Goal: Transaction & Acquisition: Book appointment/travel/reservation

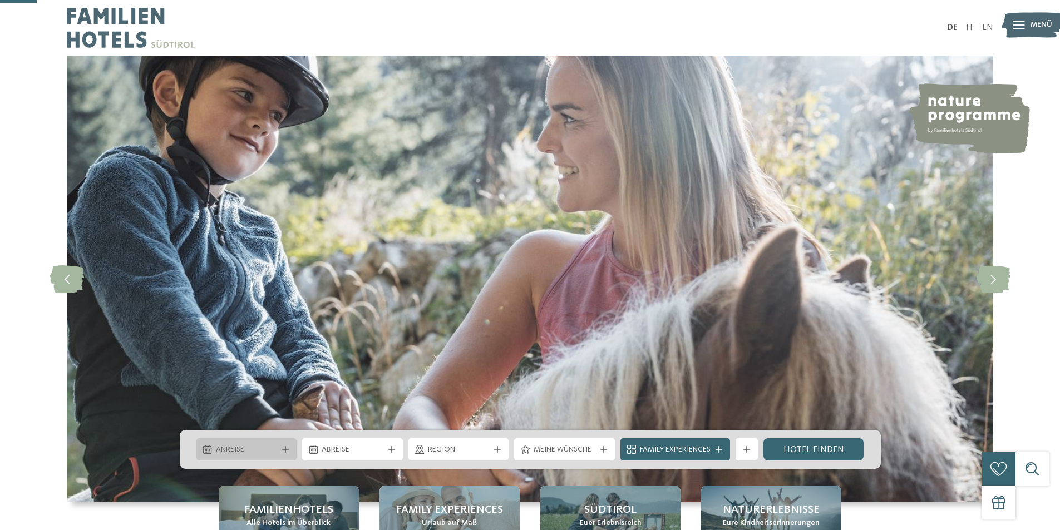
click at [202, 445] on div at bounding box center [207, 449] width 11 height 9
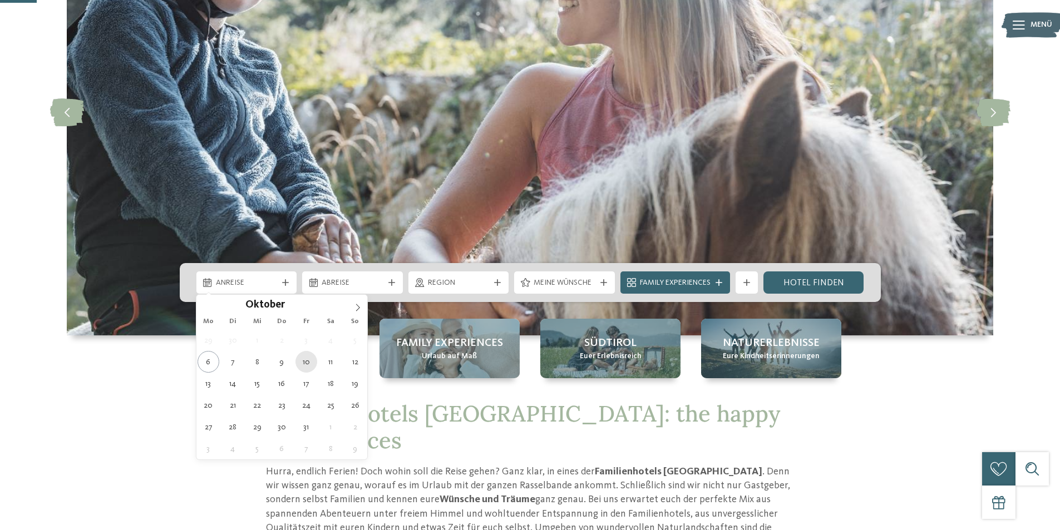
type div "[DATE]"
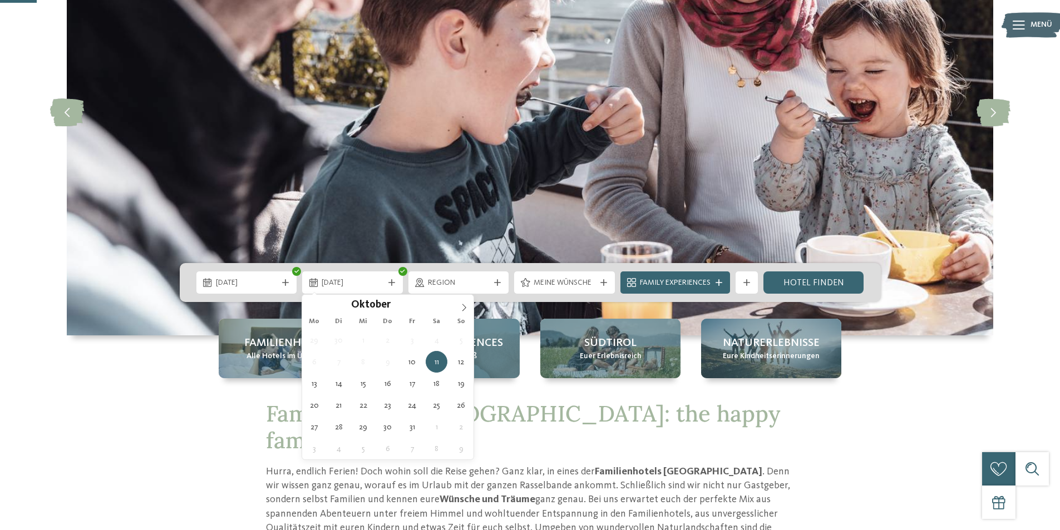
type div "[DATE]"
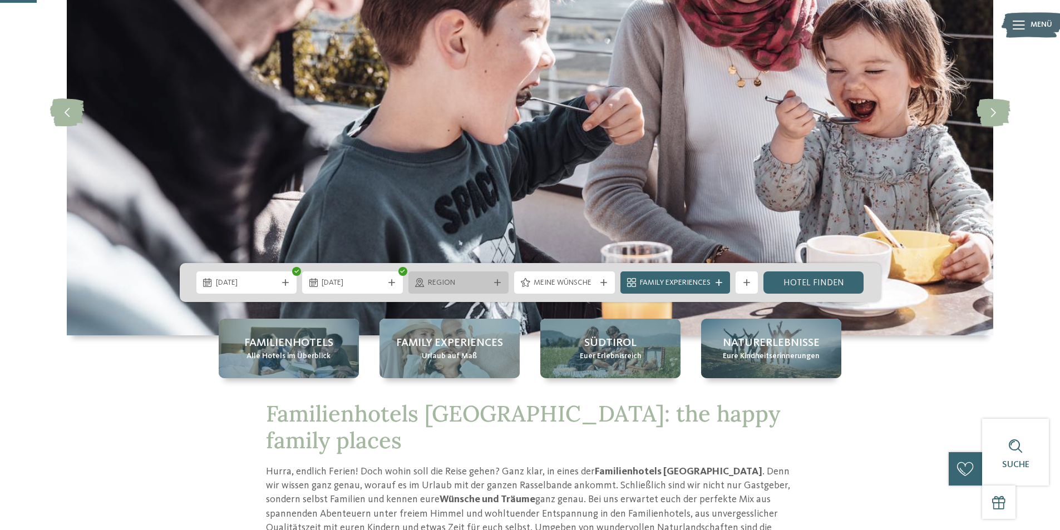
click at [437, 286] on span "Region" at bounding box center [459, 283] width 62 height 11
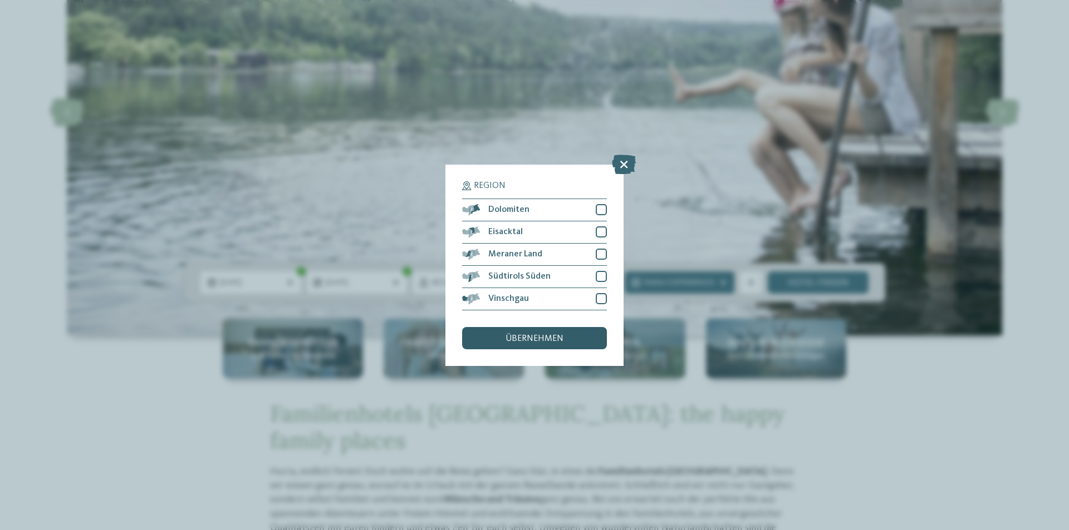
click at [528, 338] on span "übernehmen" at bounding box center [534, 339] width 58 height 9
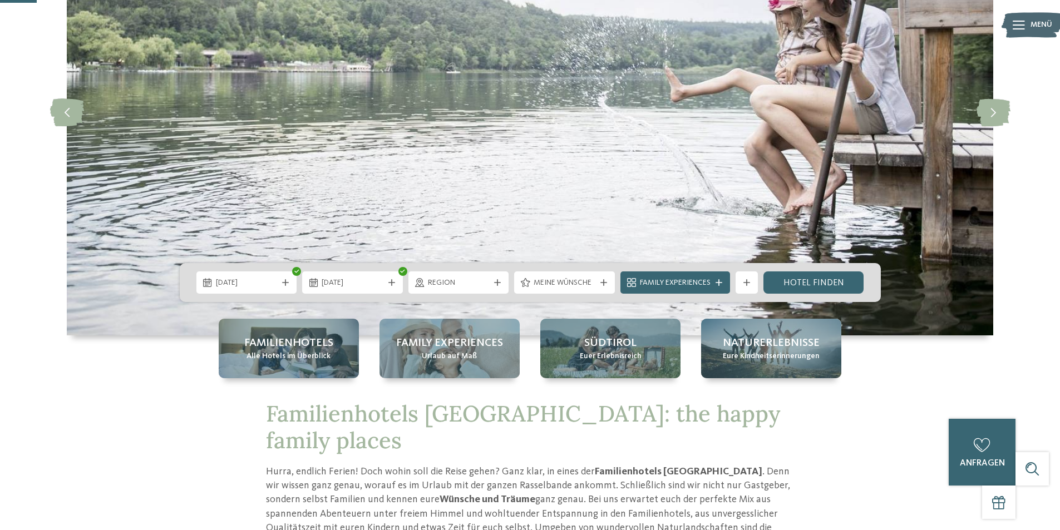
drag, startPoint x: 832, startPoint y: 284, endPoint x: 957, endPoint y: 386, distance: 161.0
click at [833, 286] on link "Hotel finden" at bounding box center [814, 283] width 101 height 22
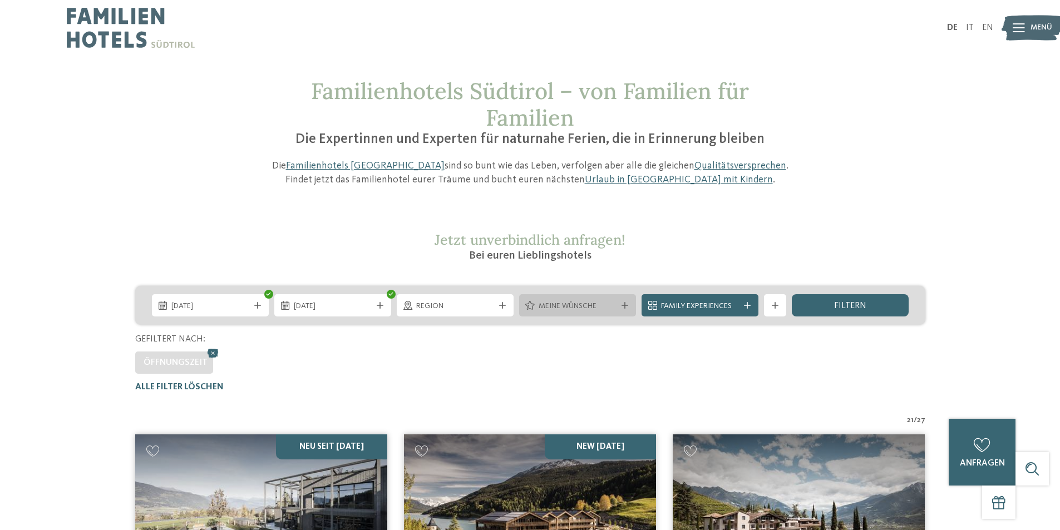
click at [577, 303] on span "Meine Wünsche" at bounding box center [578, 306] width 78 height 11
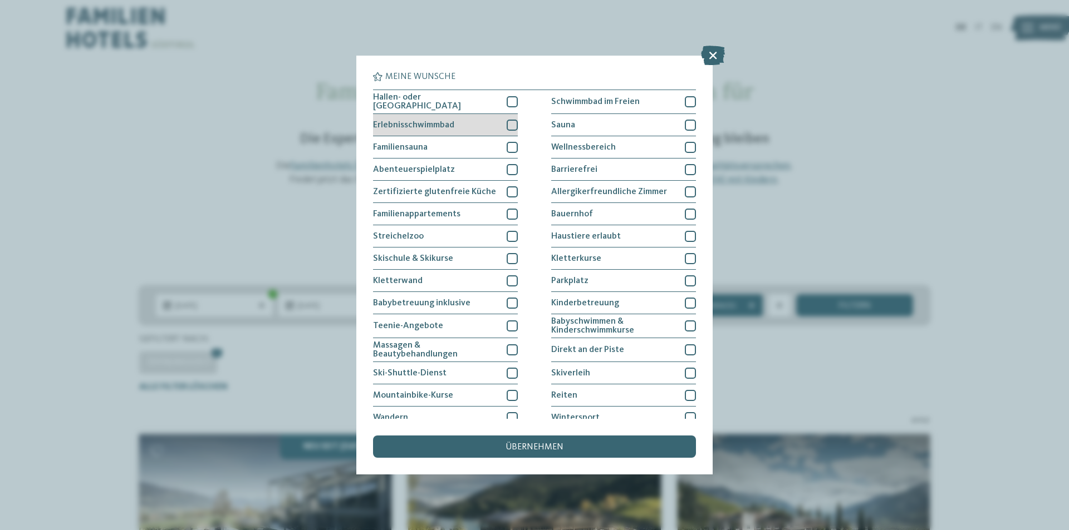
click at [507, 121] on div at bounding box center [512, 125] width 11 height 11
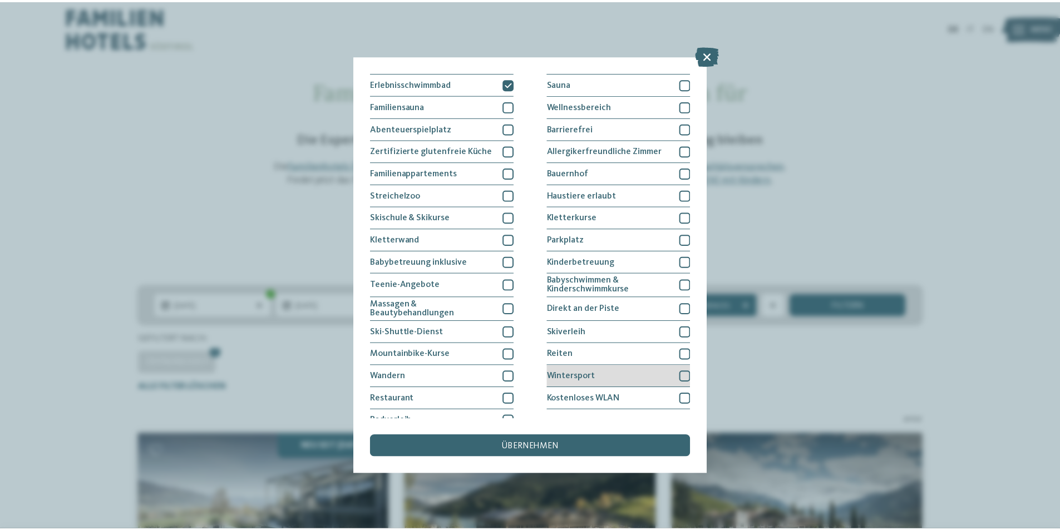
scroll to position [53, 0]
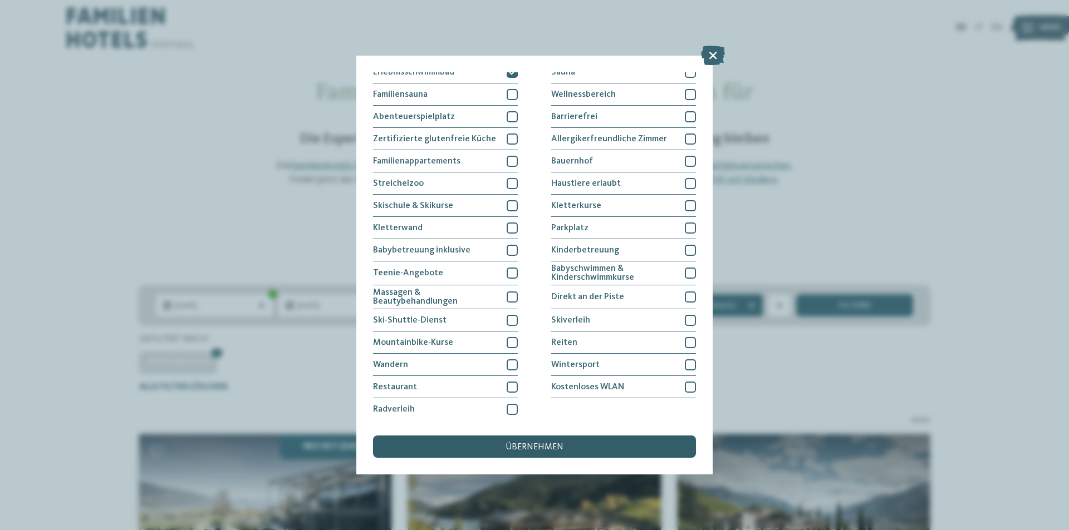
click at [533, 445] on span "übernehmen" at bounding box center [534, 447] width 58 height 9
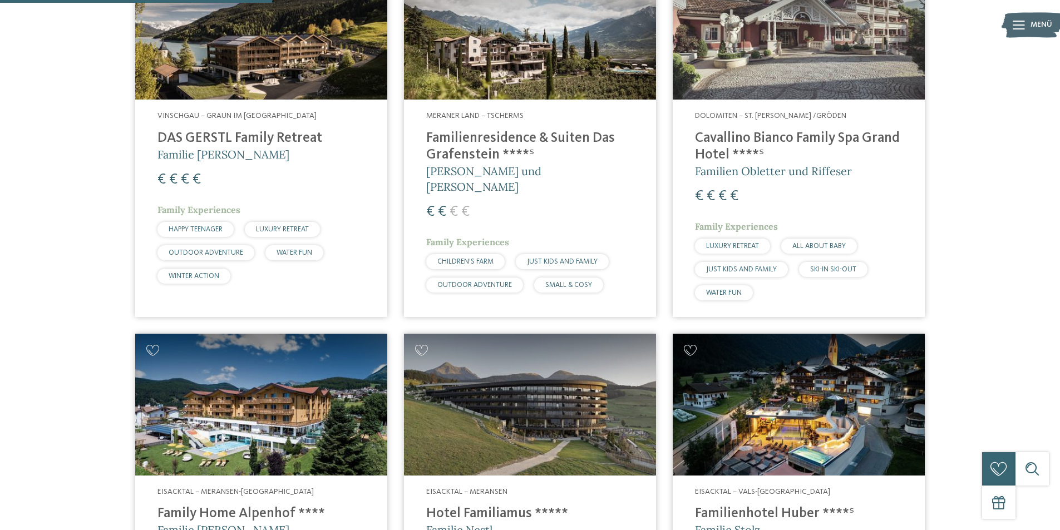
scroll to position [254, 0]
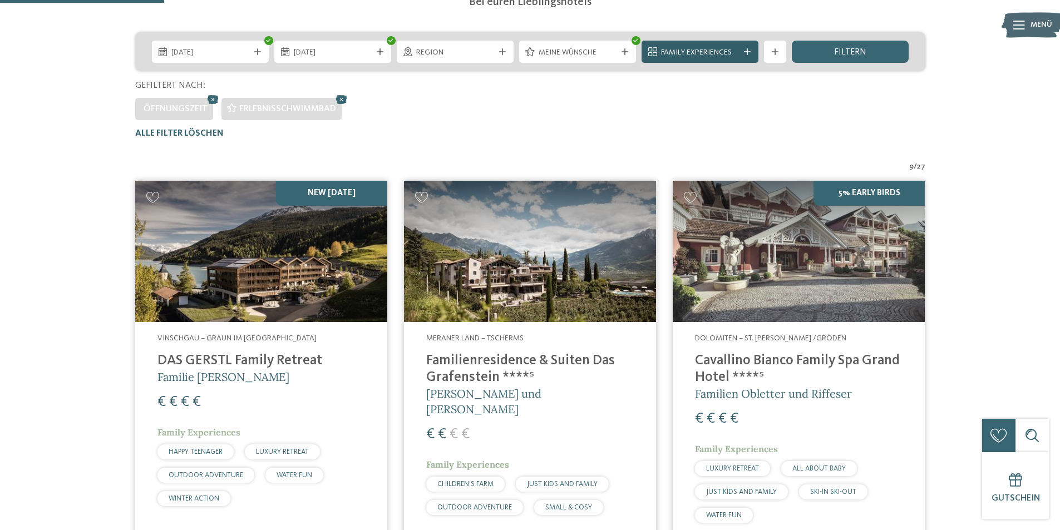
click at [721, 54] on span "Family Experiences" at bounding box center [700, 52] width 78 height 11
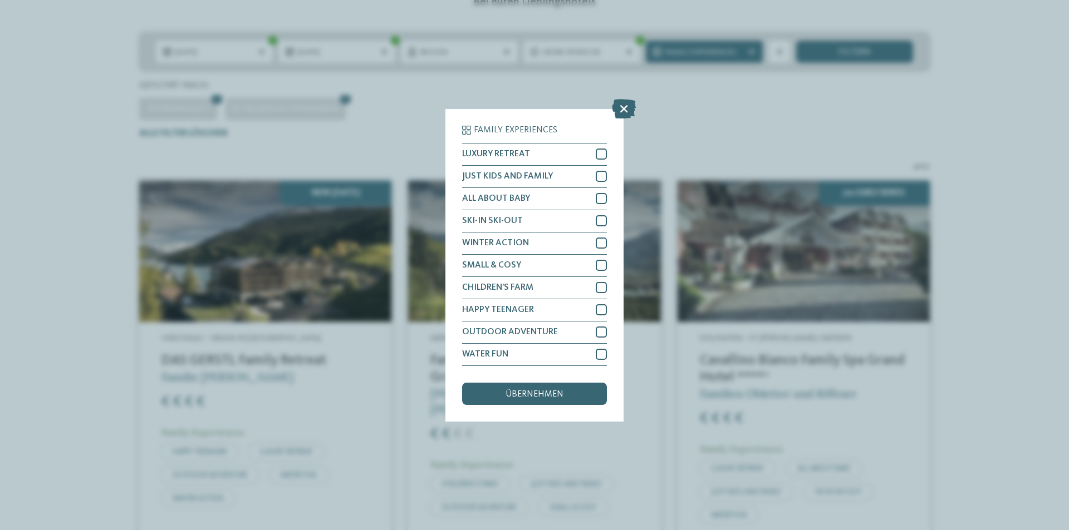
click at [785, 88] on div "Family Experiences LUXURY RETREAT JUST KIDS AND FAMILY" at bounding box center [534, 265] width 1069 height 530
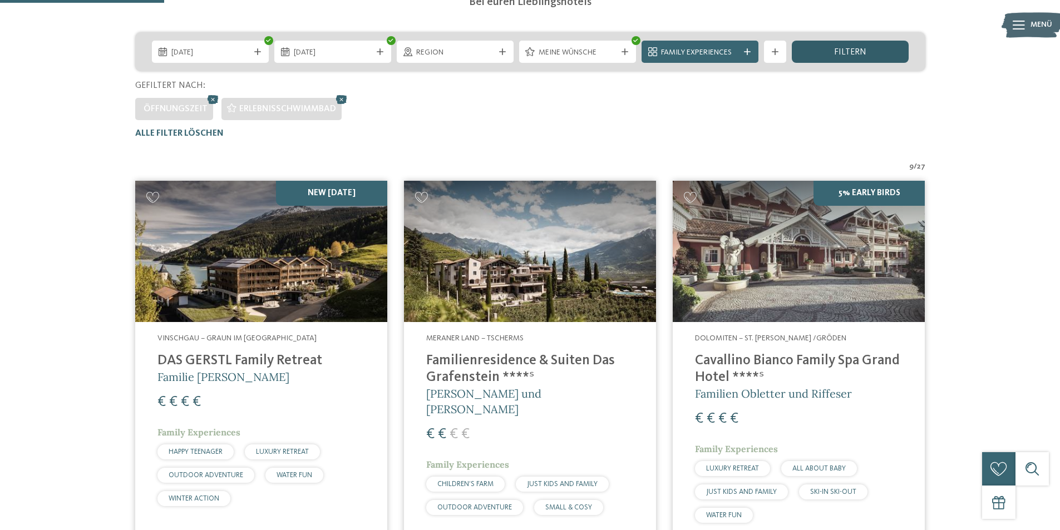
click at [819, 46] on div "filtern" at bounding box center [850, 52] width 117 height 22
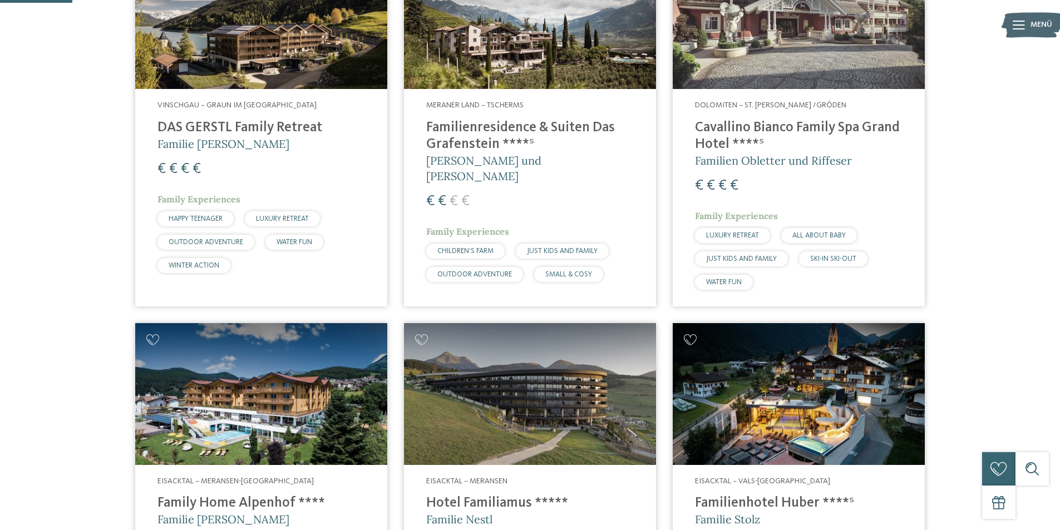
scroll to position [0, 0]
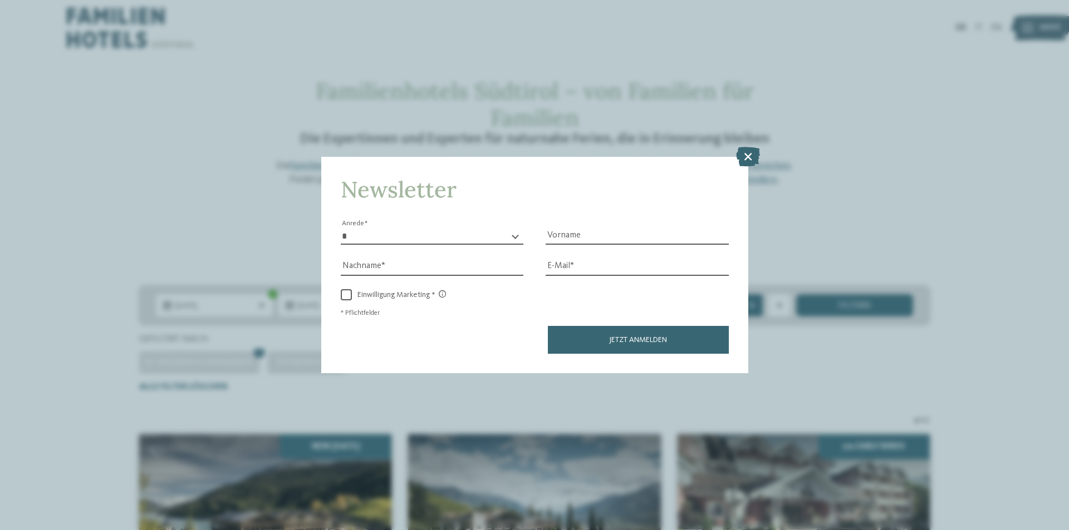
click at [748, 156] on icon at bounding box center [748, 156] width 24 height 19
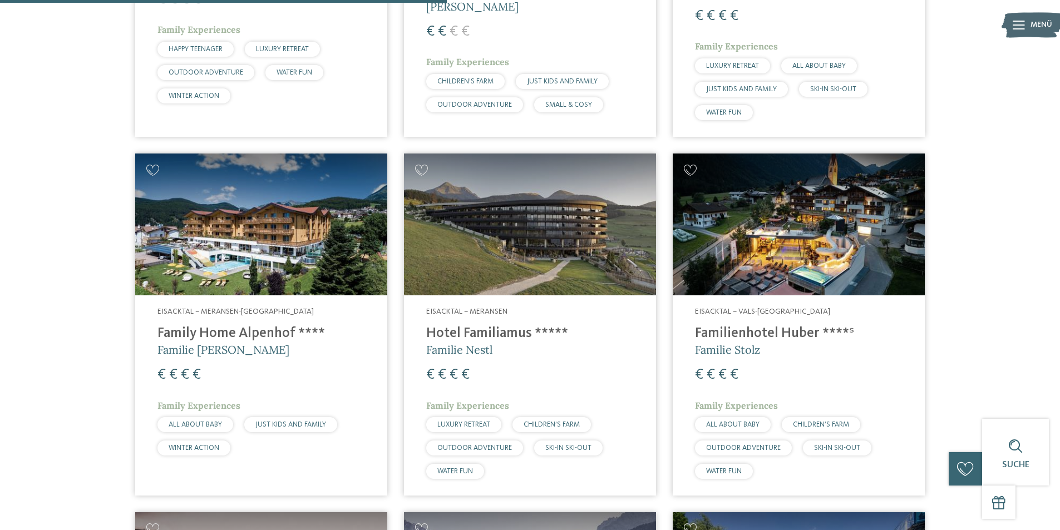
scroll to position [724, 0]
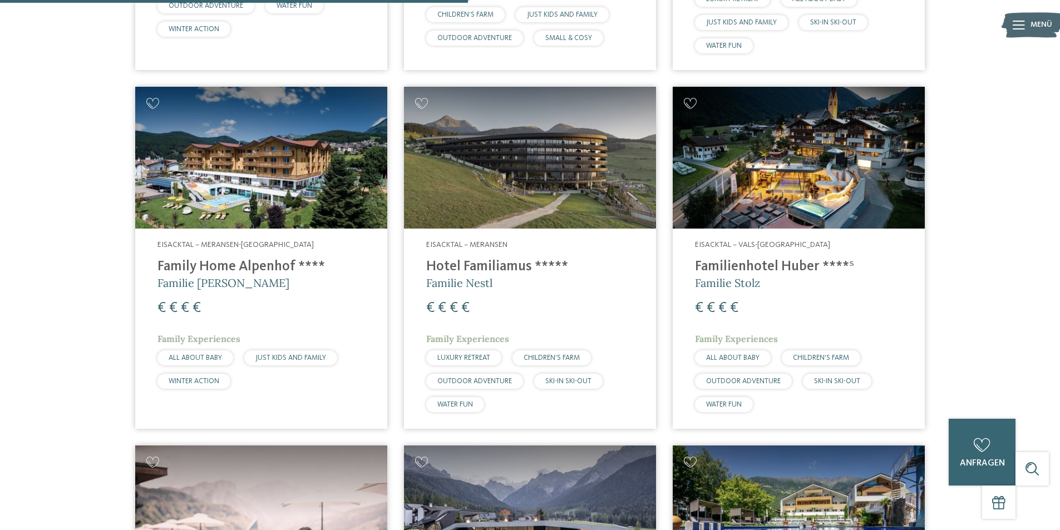
click at [805, 188] on img at bounding box center [799, 158] width 252 height 142
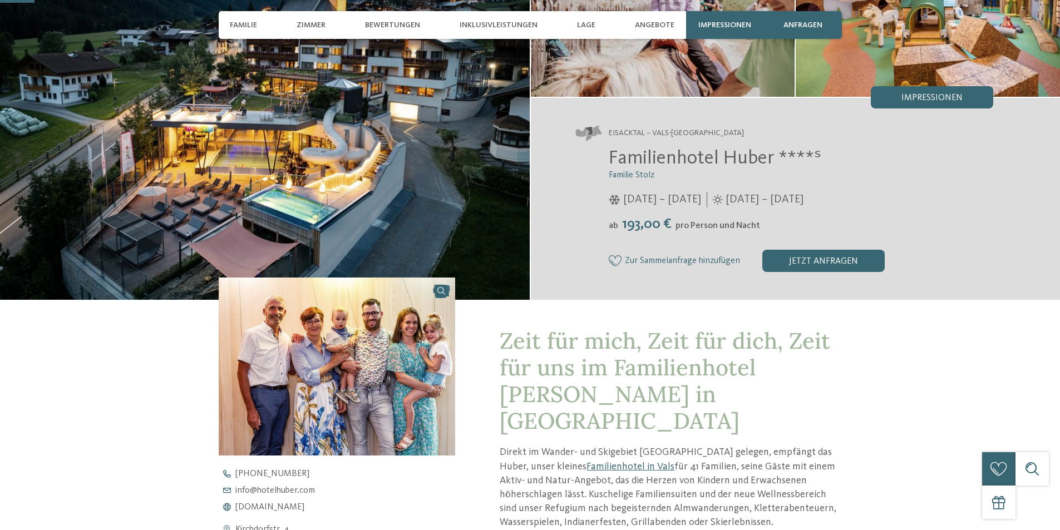
scroll to position [167, 0]
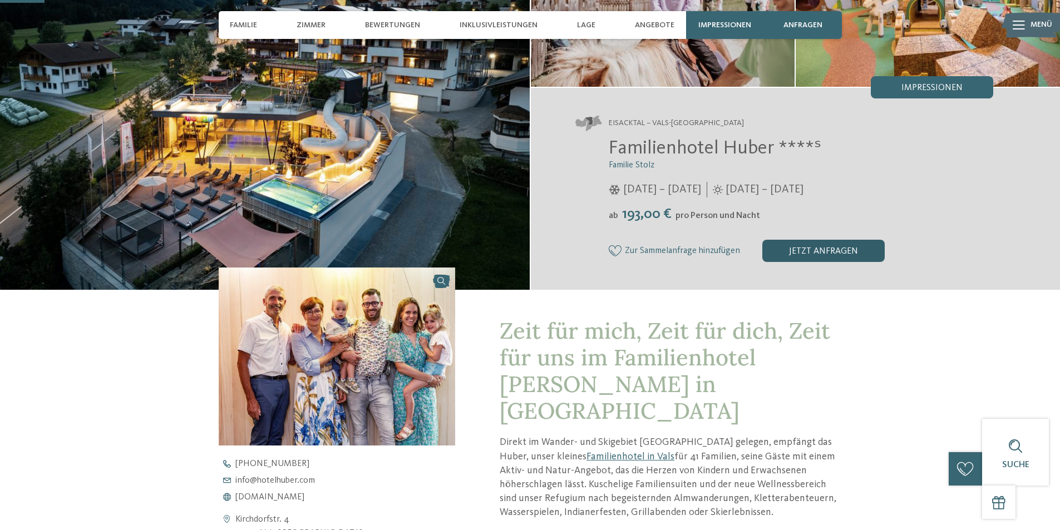
click at [811, 249] on div "jetzt anfragen" at bounding box center [824, 251] width 122 height 22
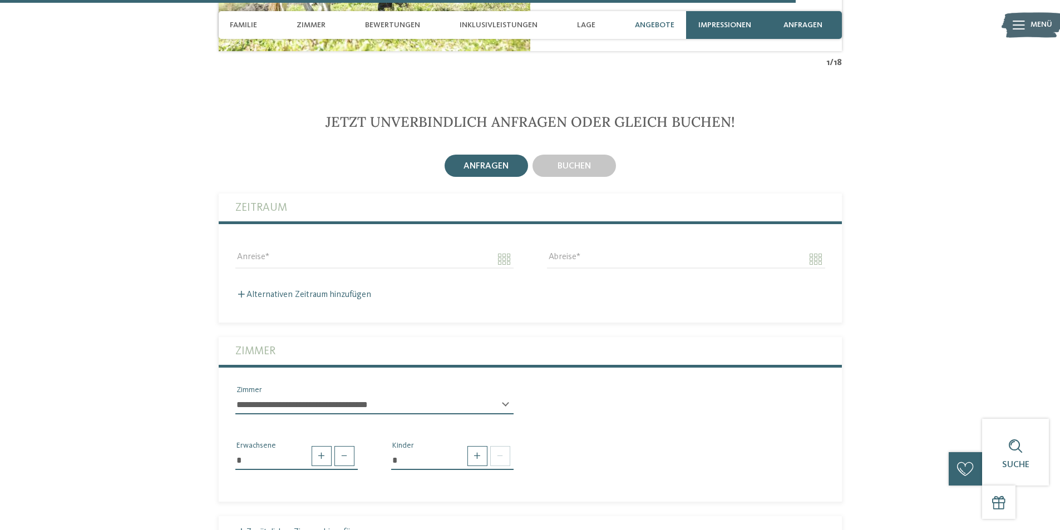
scroll to position [2968, 0]
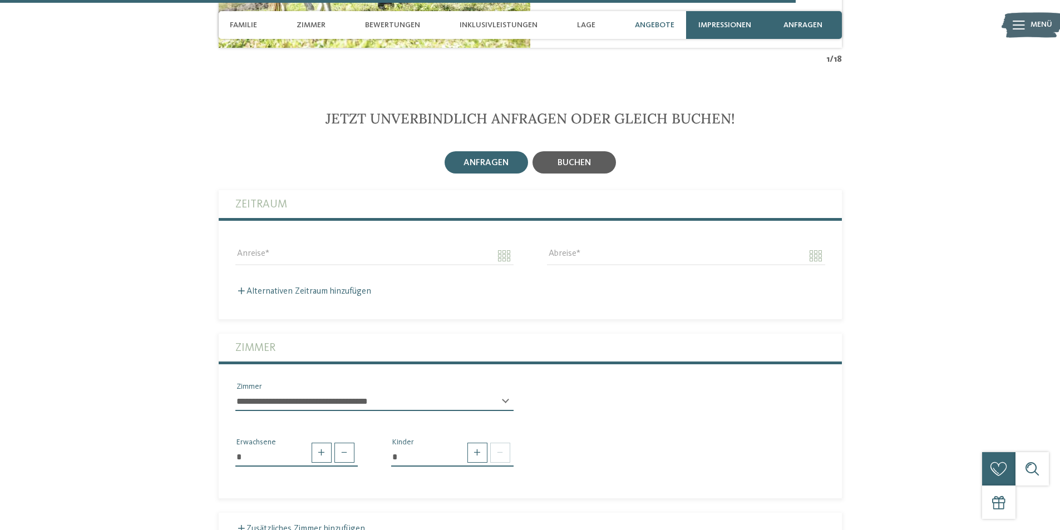
click at [580, 159] on span "buchen" at bounding box center [574, 163] width 33 height 9
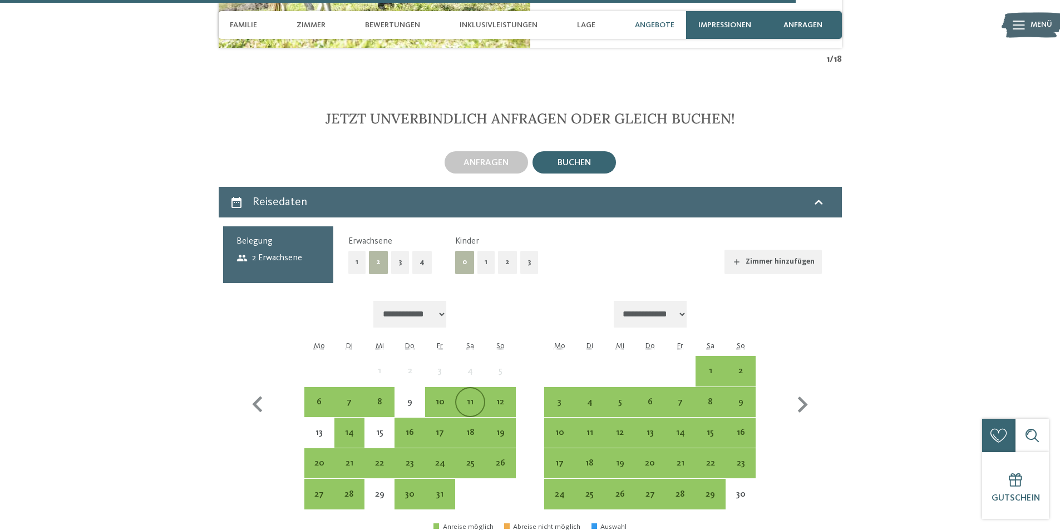
drag, startPoint x: 439, startPoint y: 354, endPoint x: 470, endPoint y: 347, distance: 31.9
click at [441, 398] on div "10" at bounding box center [440, 412] width 28 height 28
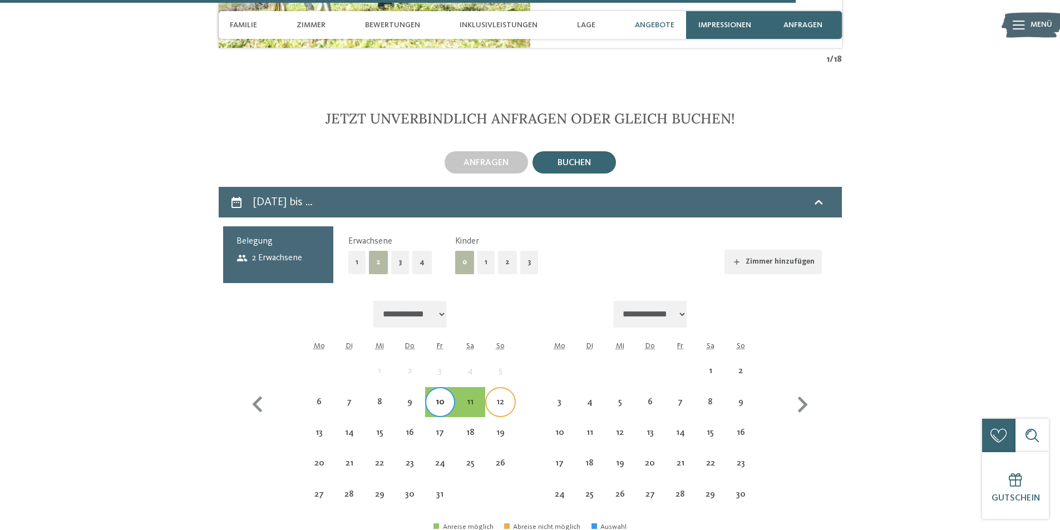
click at [498, 398] on div "12" at bounding box center [501, 412] width 28 height 28
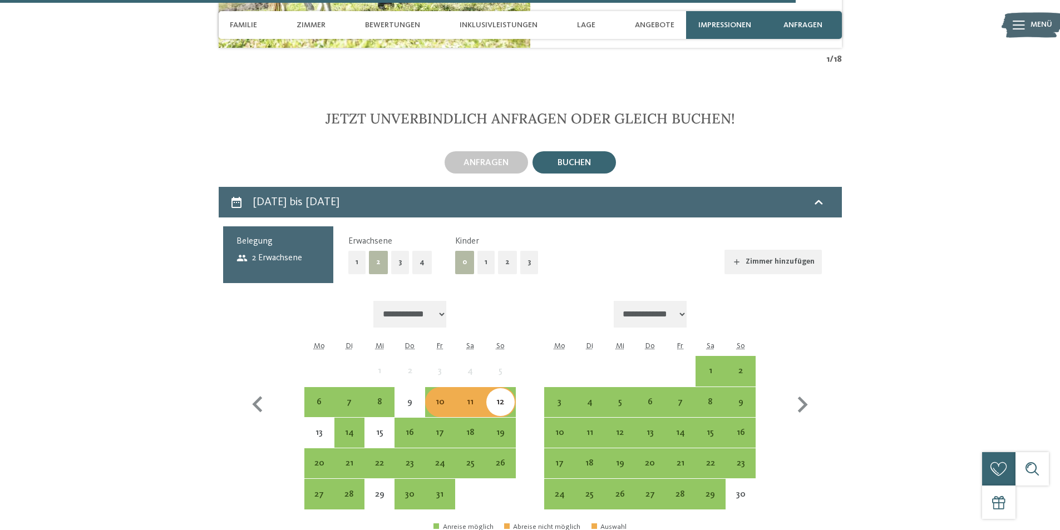
click at [504, 251] on button "2" at bounding box center [507, 262] width 19 height 23
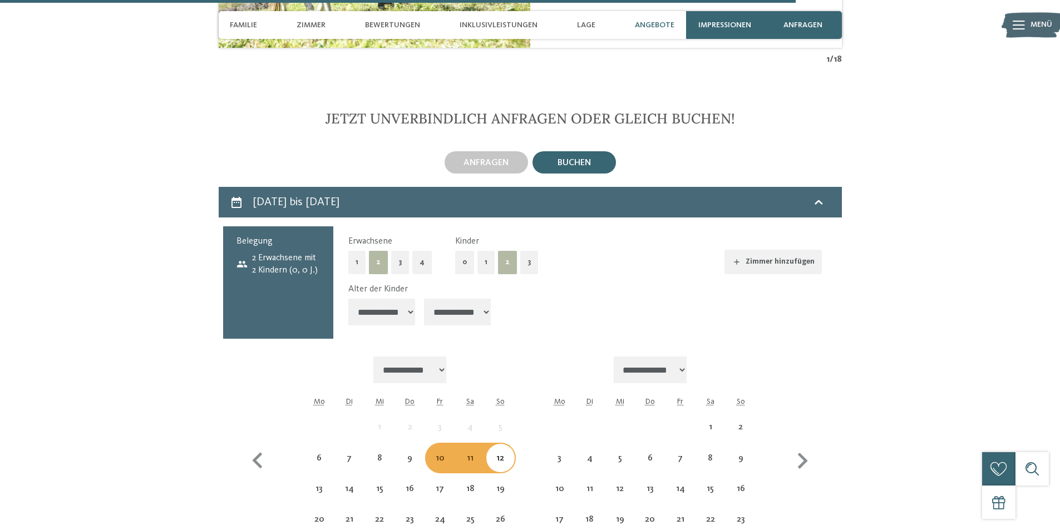
click at [385, 299] on select "**********" at bounding box center [381, 312] width 67 height 27
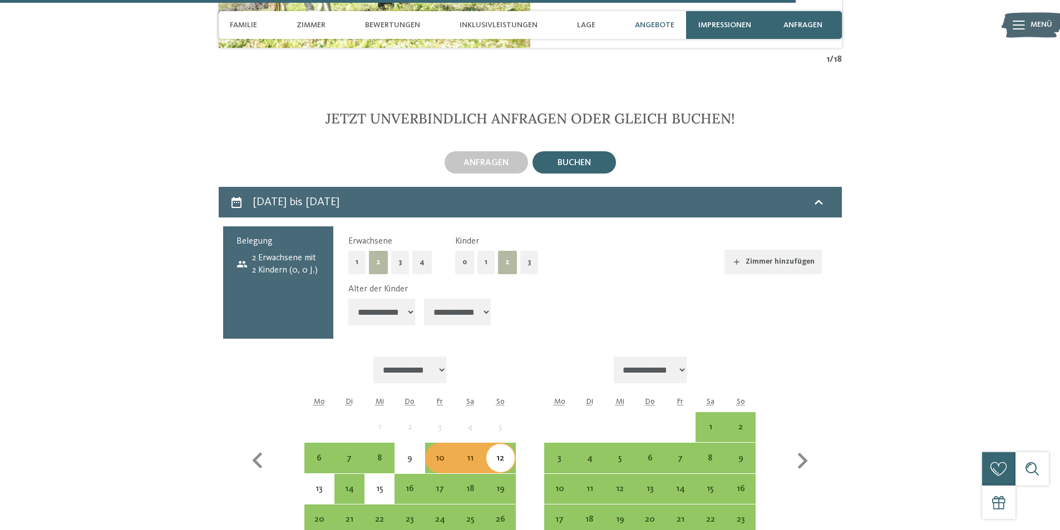
select select "*"
click at [348, 299] on select "**********" at bounding box center [381, 312] width 67 height 27
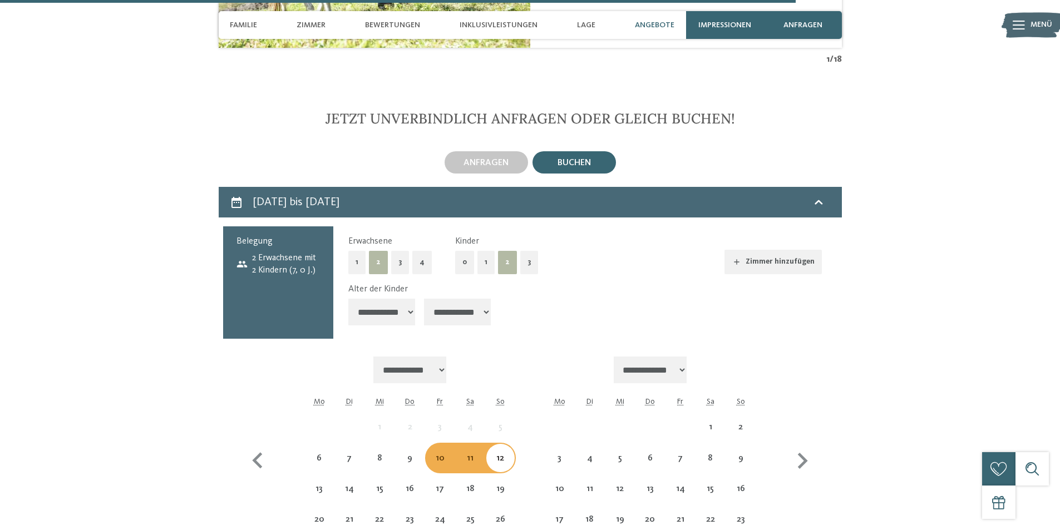
click at [447, 299] on select "**********" at bounding box center [457, 312] width 67 height 27
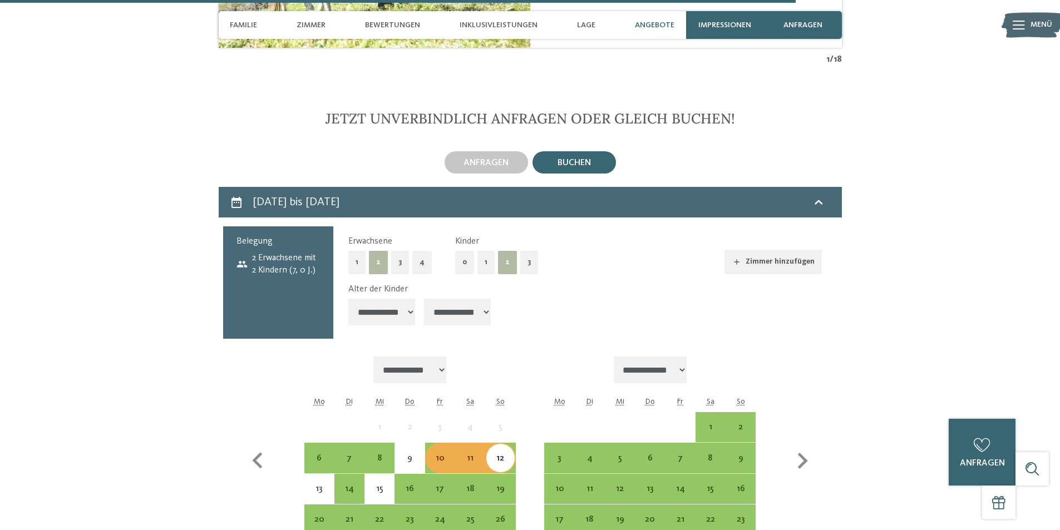
select select "**"
click at [425, 299] on select "**********" at bounding box center [457, 312] width 67 height 27
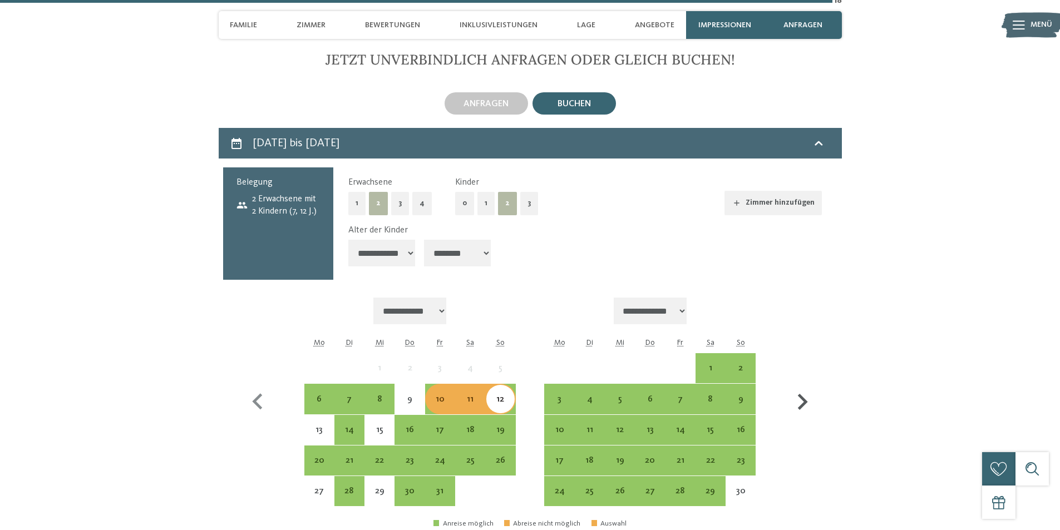
scroll to position [2912, 0]
